Goal: Check status: Check status

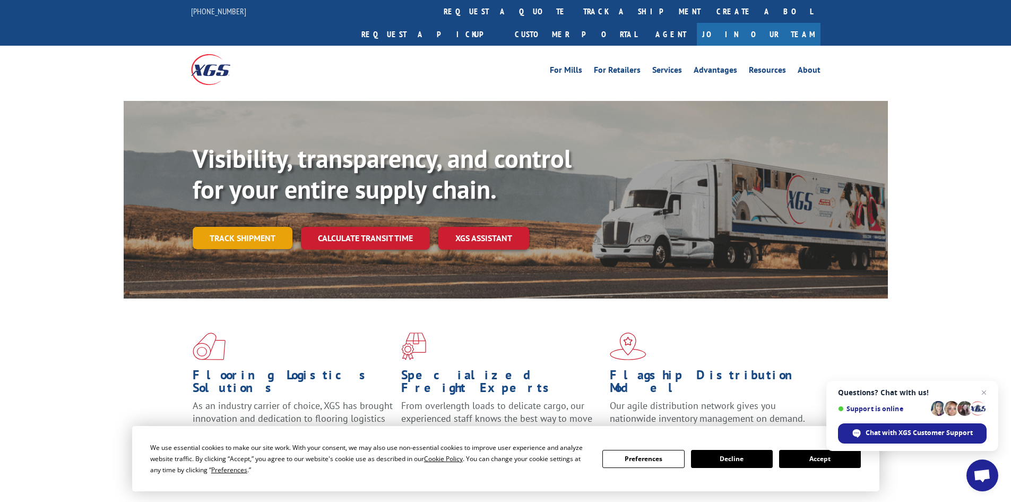
click at [243, 227] on link "Track shipment" at bounding box center [243, 238] width 100 height 22
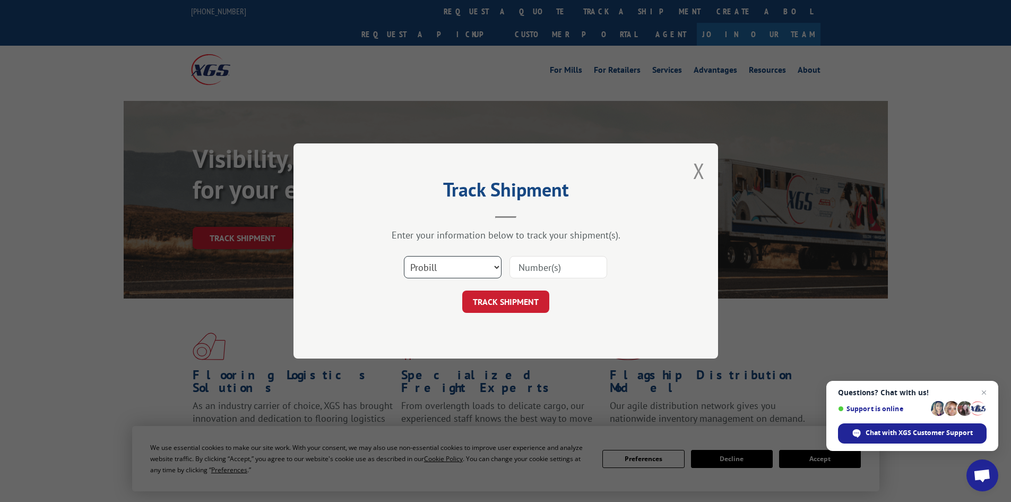
click at [487, 266] on select "Select category... Probill BOL PO" at bounding box center [453, 267] width 98 height 22
select select "po"
click at [404, 256] on select "Select category... Probill BOL PO" at bounding box center [453, 267] width 98 height 22
click at [538, 268] on input at bounding box center [558, 267] width 98 height 22
paste input "19545730"
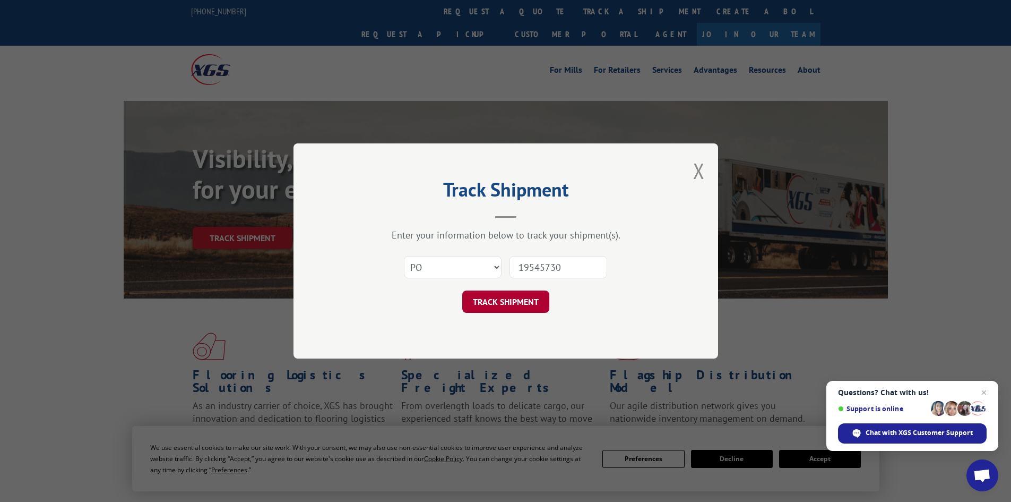
type input "19545730"
click at [520, 303] on button "TRACK SHIPMENT" at bounding box center [505, 301] width 87 height 22
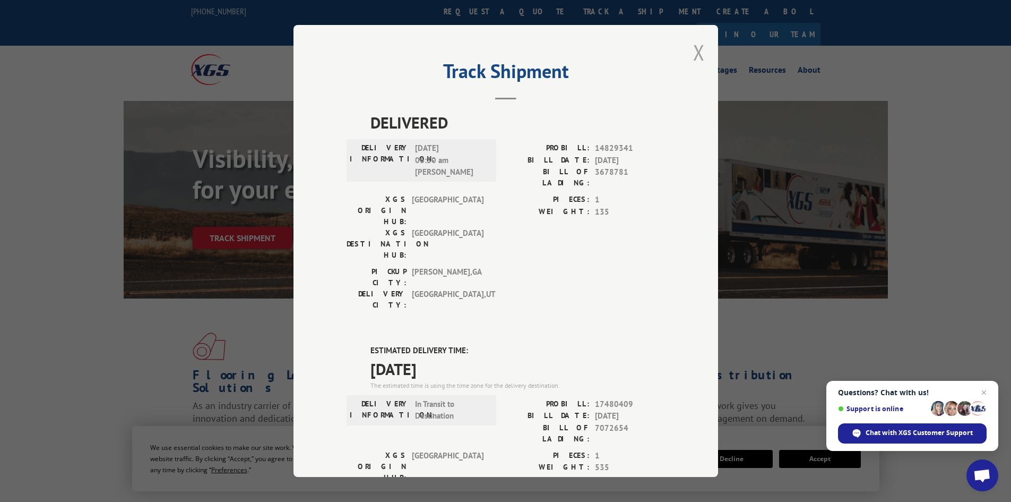
click at [696, 46] on button "Close modal" at bounding box center [699, 52] width 12 height 28
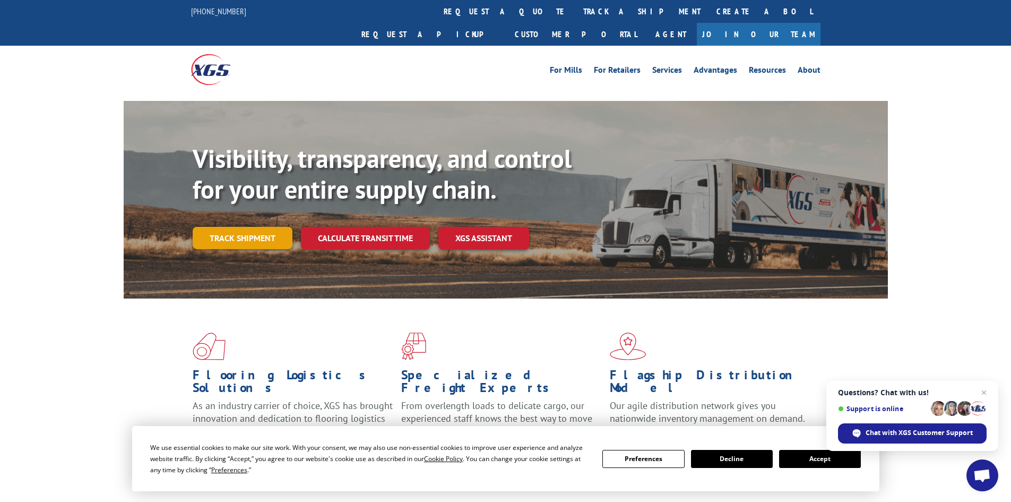
click at [251, 227] on link "Track shipment" at bounding box center [243, 238] width 100 height 22
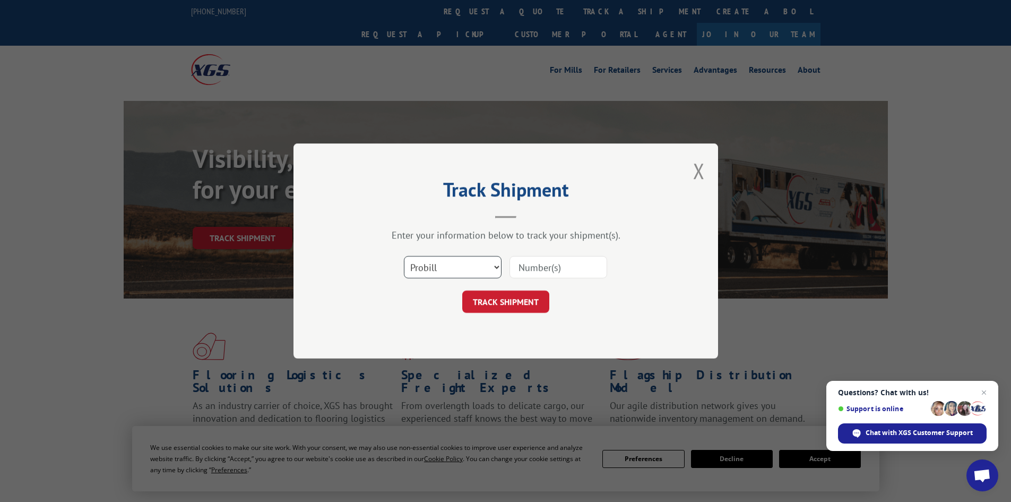
click at [453, 262] on select "Select category... Probill BOL PO" at bounding box center [453, 267] width 98 height 22
select select "po"
click at [404, 256] on select "Select category... Probill BOL PO" at bounding box center [453, 267] width 98 height 22
click at [551, 267] on input at bounding box center [558, 267] width 98 height 22
paste input "19545746"
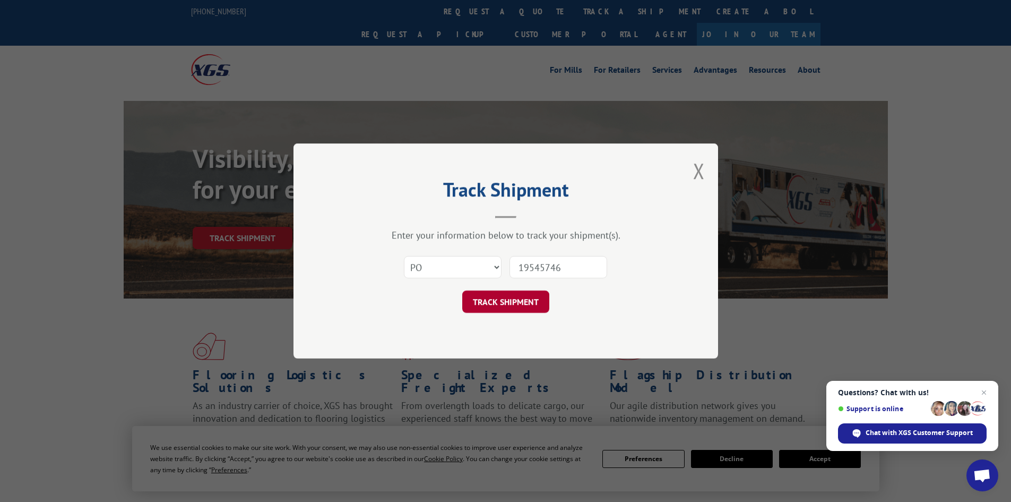
type input "19545746"
click at [507, 304] on button "TRACK SHIPMENT" at bounding box center [505, 301] width 87 height 22
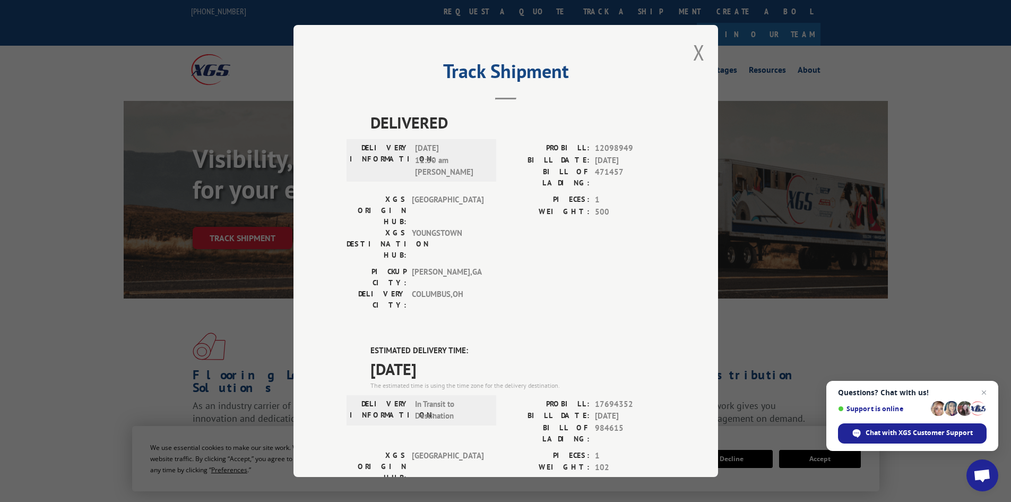
click at [91, 308] on div "Track Shipment DELIVERED DELIVERY INFORMATION: 11/19/2020 11:30 am Ian Jones PR…" at bounding box center [505, 251] width 1011 height 502
